Goal: Task Accomplishment & Management: Complete application form

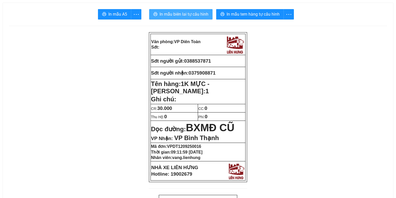
click at [196, 14] on span "In mẫu biên lai tự cấu hình" at bounding box center [184, 14] width 49 height 6
click at [185, 16] on span "In mẫu biên lai tự cấu hình" at bounding box center [184, 14] width 49 height 6
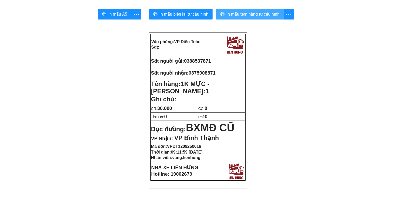
click at [230, 14] on span "In mẫu tem hàng tự cấu hình" at bounding box center [253, 14] width 53 height 6
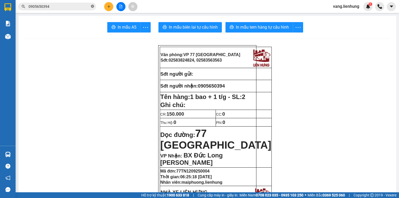
click at [93, 6] on icon "close-circle" at bounding box center [92, 6] width 3 height 3
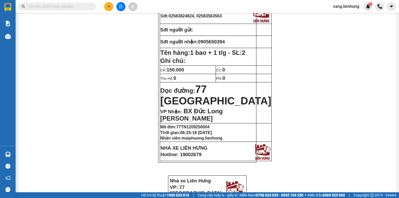
scroll to position [62, 0]
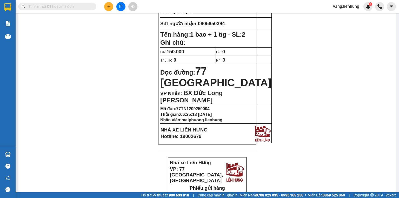
click at [71, 7] on input "text" at bounding box center [59, 7] width 61 height 6
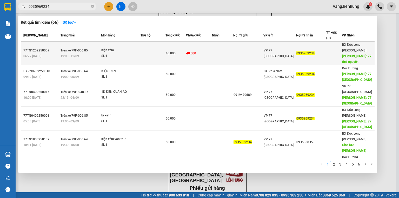
type input "0935969234"
click at [291, 53] on td "VP 77 [GEOGRAPHIC_DATA]" at bounding box center [279, 54] width 33 height 24
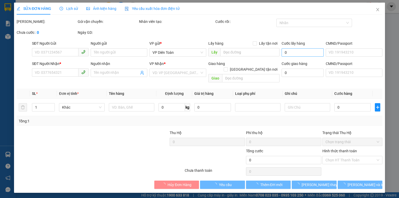
type input "0935969234"
type input "77 [GEOGRAPHIC_DATA]"
type input "40.000"
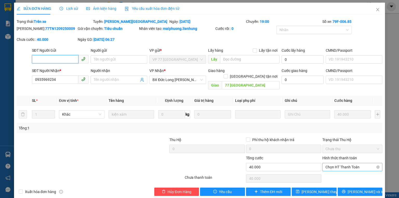
click at [348, 163] on span "Chọn HT Thanh Toán" at bounding box center [353, 167] width 54 height 8
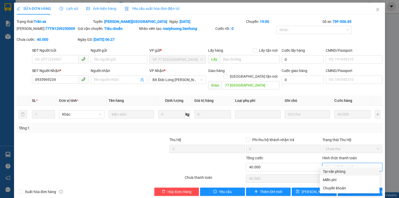
click at [346, 173] on div "Tại văn phòng" at bounding box center [350, 172] width 54 height 6
type input "0"
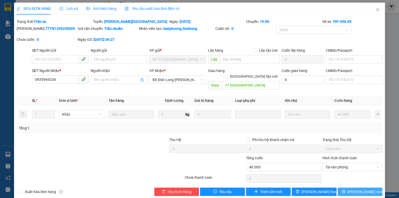
click at [358, 189] on span "[PERSON_NAME] và In" at bounding box center [366, 192] width 36 height 6
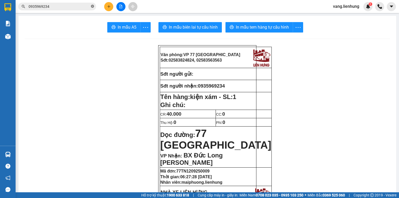
click at [93, 6] on icon "close-circle" at bounding box center [92, 6] width 3 height 3
